Goal: Transaction & Acquisition: Purchase product/service

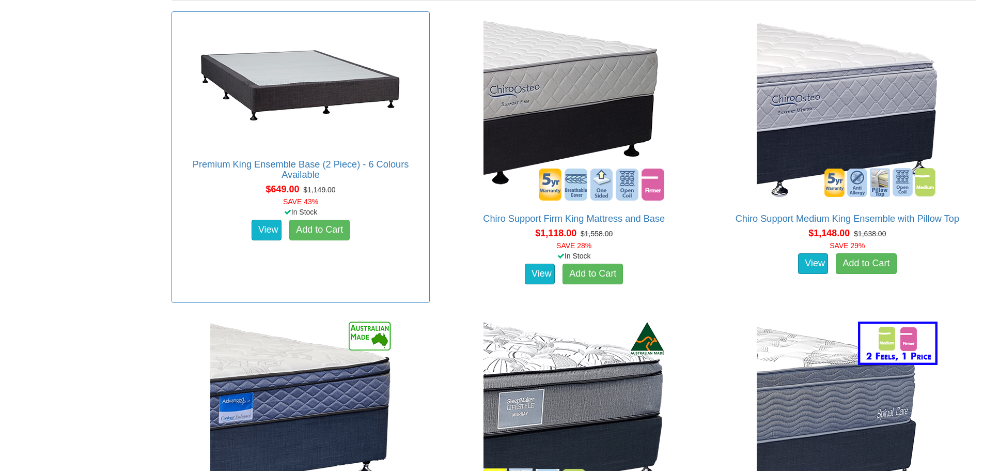
scroll to position [723, 0]
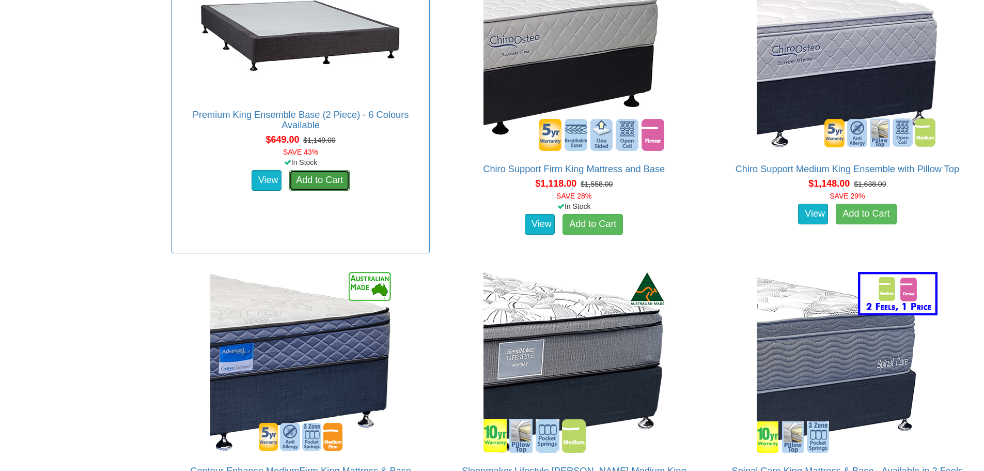
click at [327, 170] on link "Add to Cart" at bounding box center [319, 180] width 60 height 21
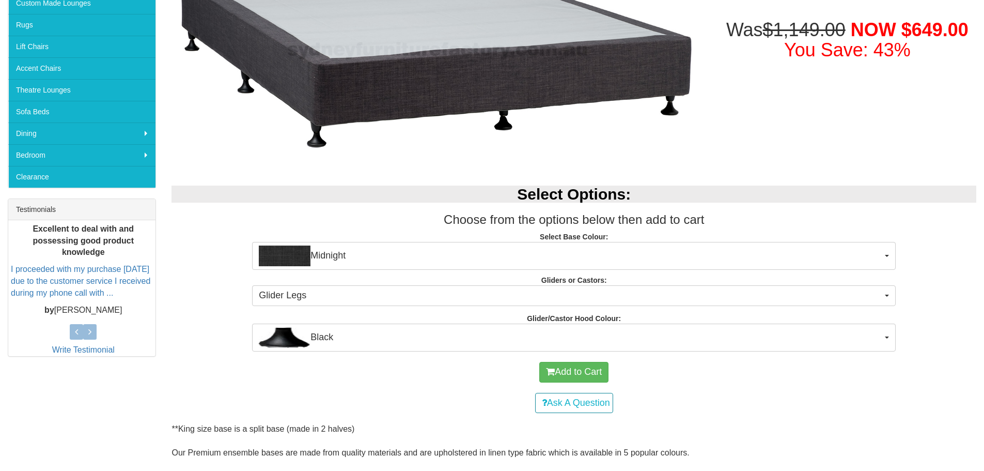
scroll to position [258, 0]
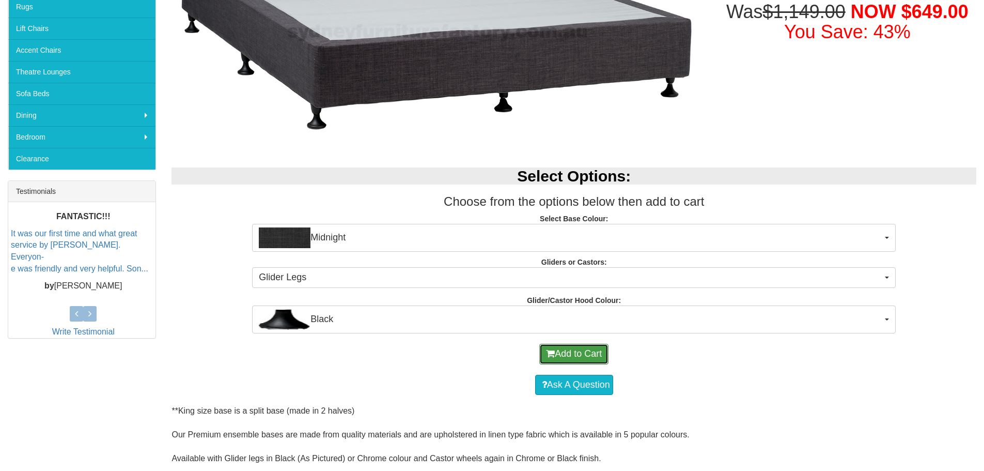
click at [591, 361] on button "Add to Cart" at bounding box center [573, 353] width 69 height 21
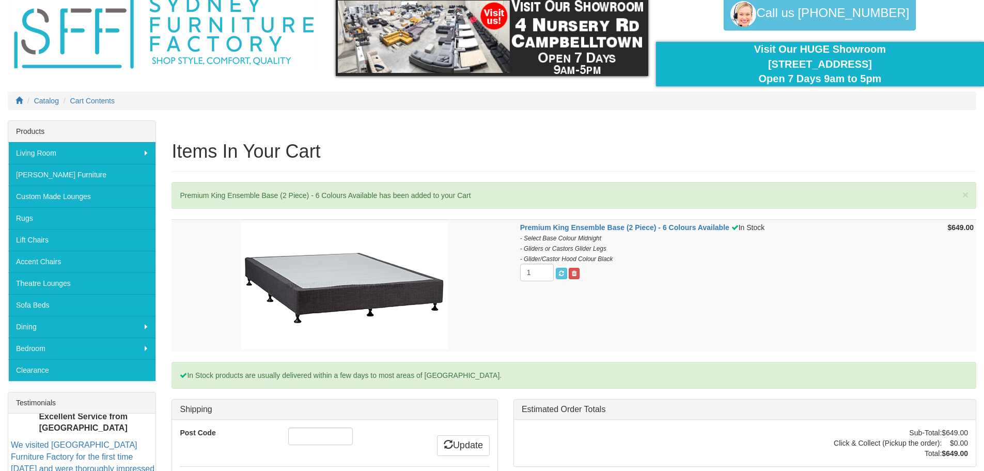
scroll to position [155, 0]
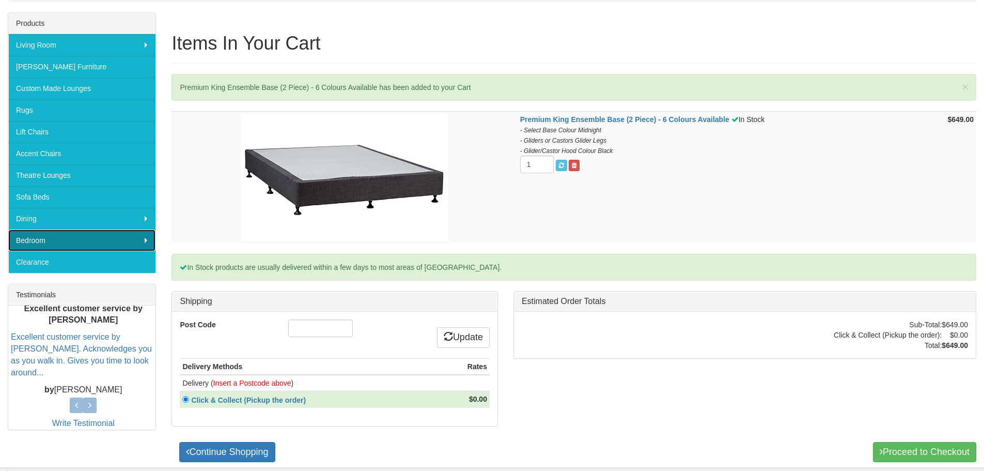
click at [105, 235] on link "Bedroom" at bounding box center [81, 240] width 147 height 22
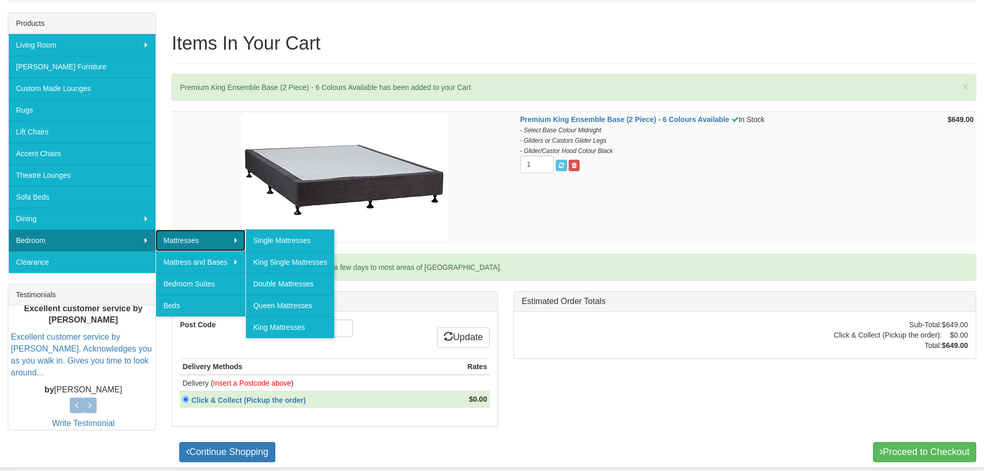
click at [228, 240] on link "Mattresses" at bounding box center [200, 240] width 90 height 22
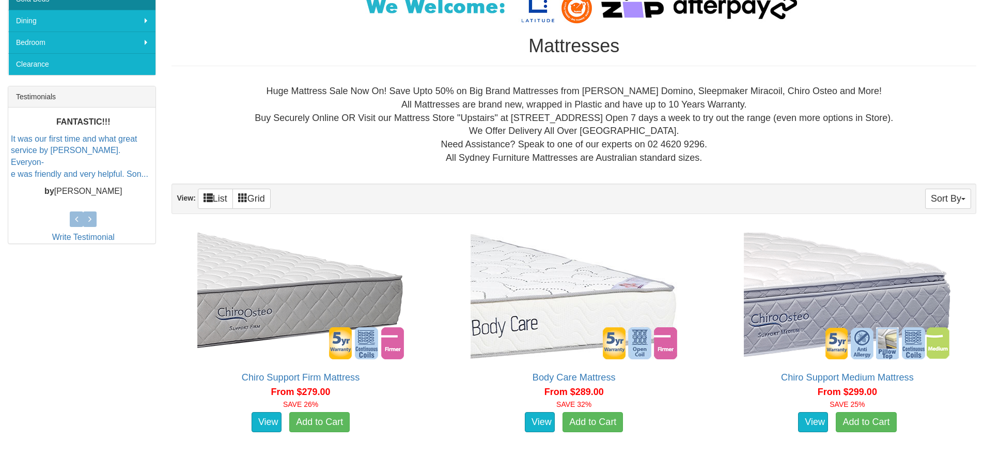
scroll to position [207, 0]
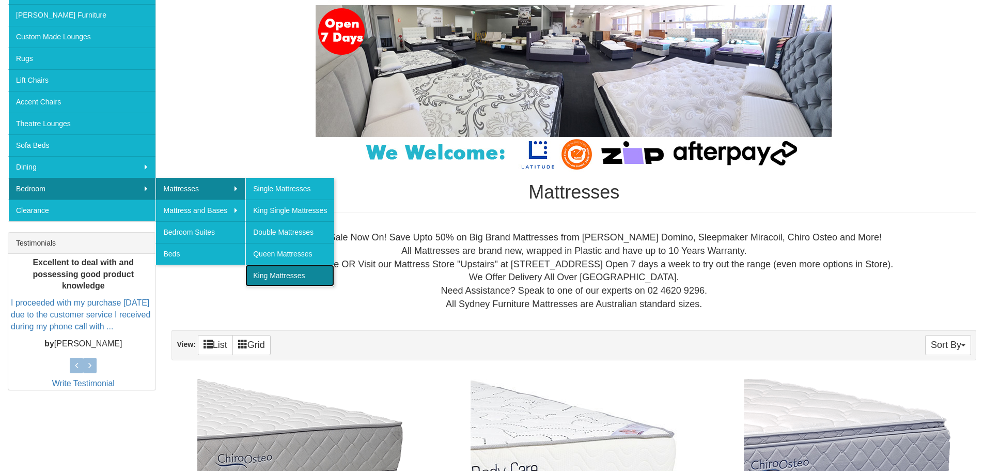
click at [310, 269] on link "King Mattresses" at bounding box center [289, 275] width 89 height 22
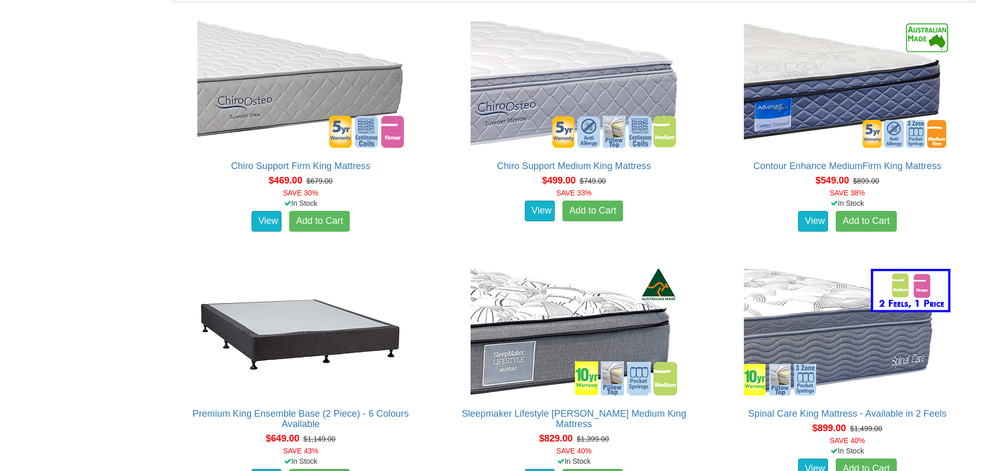
scroll to position [517, 0]
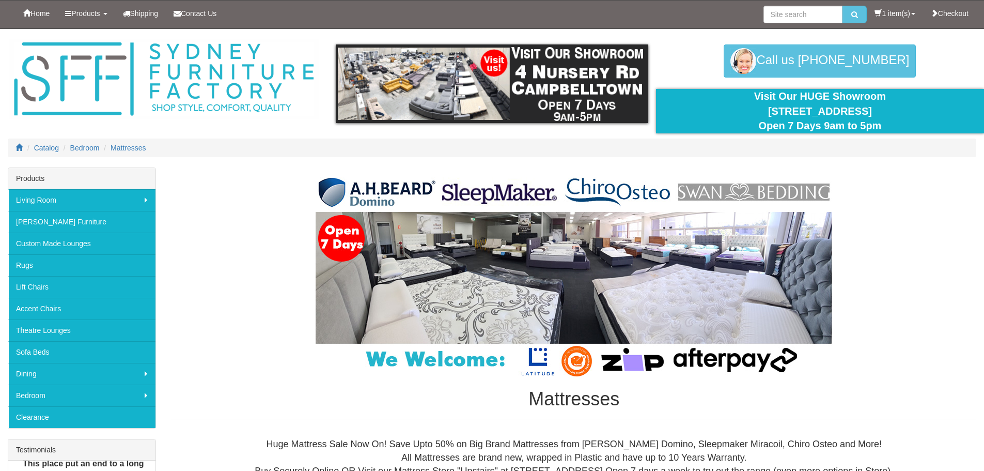
scroll to position [207, 0]
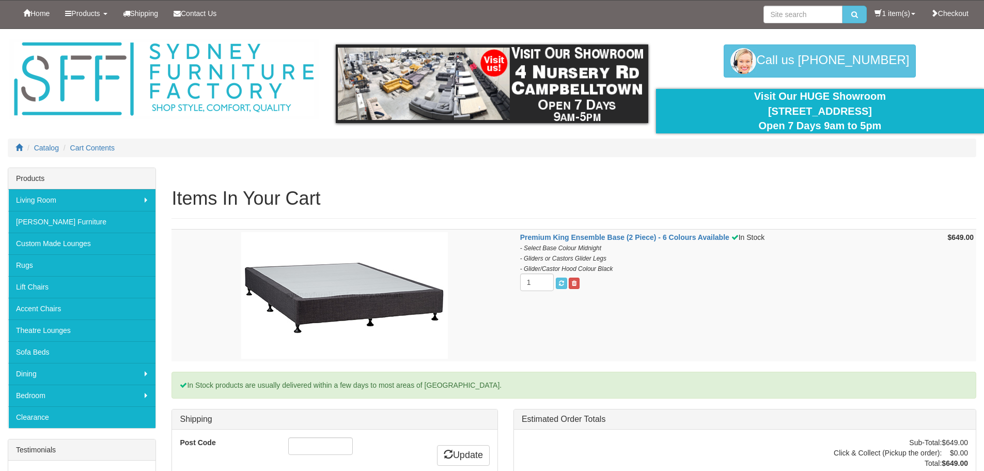
scroll to position [155, 0]
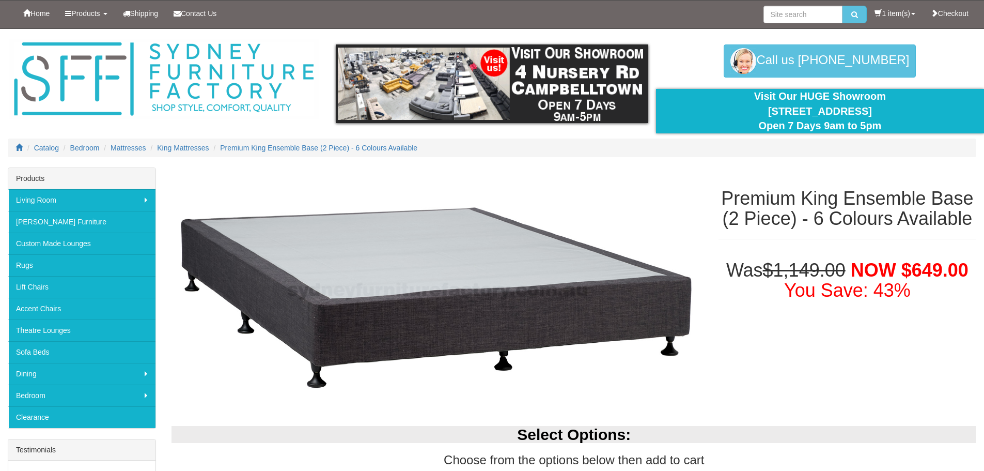
scroll to position [258, 0]
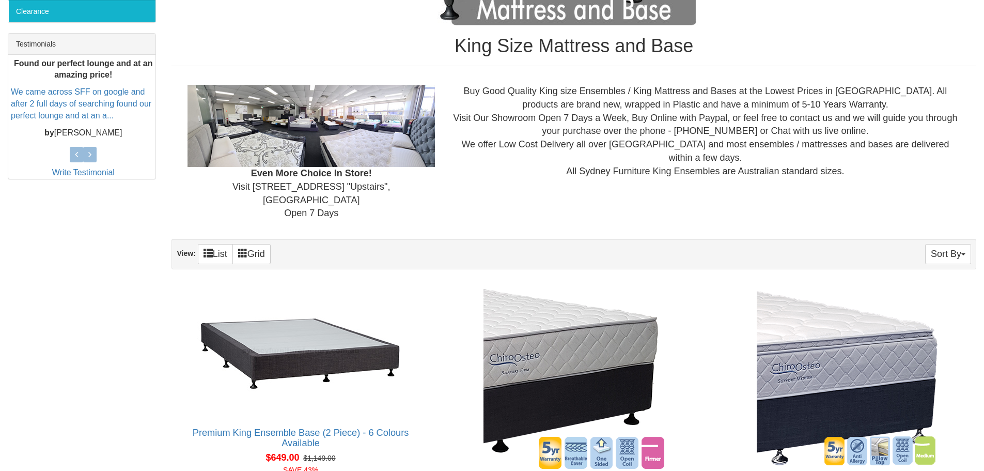
scroll to position [362, 0]
